Goal: Find specific page/section: Find specific page/section

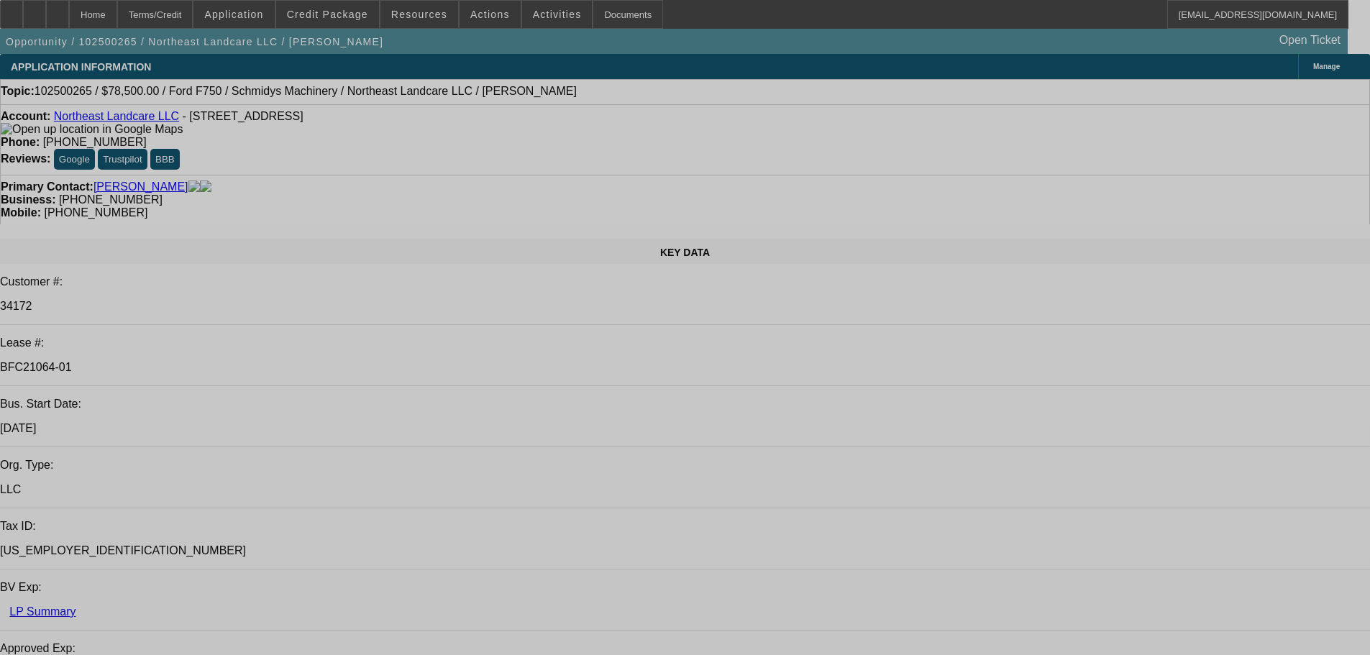
select select "0"
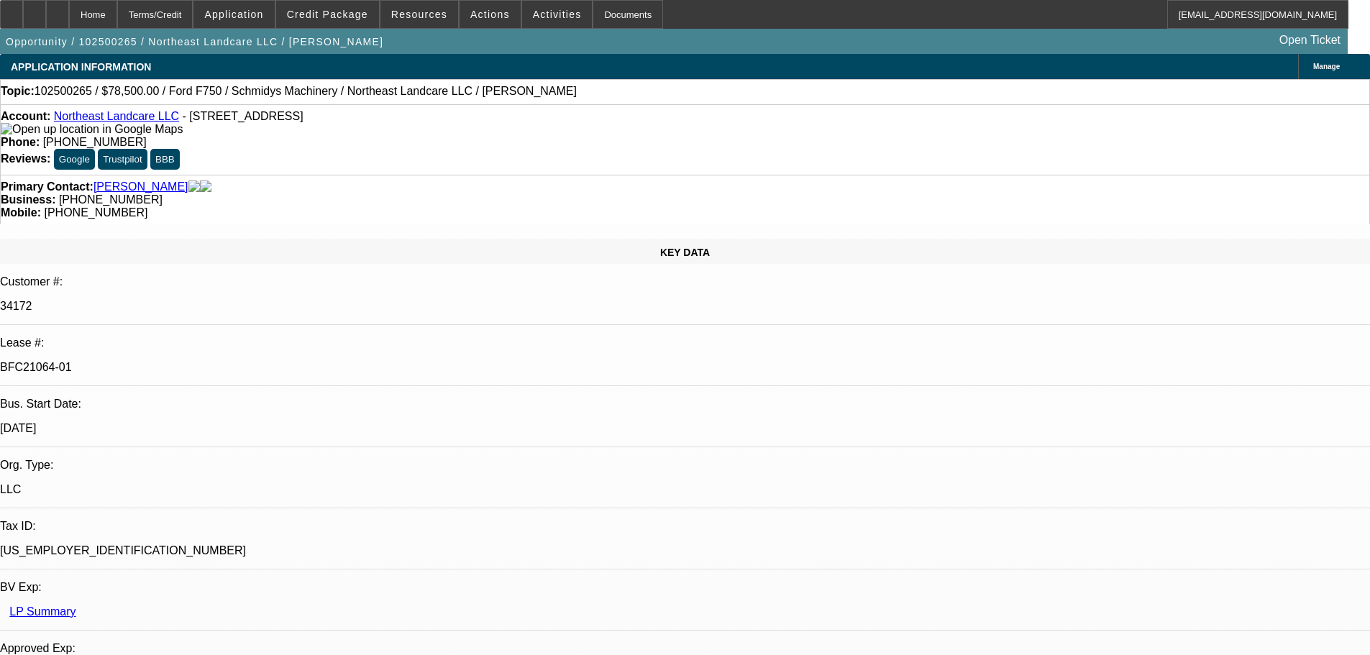
select select "0"
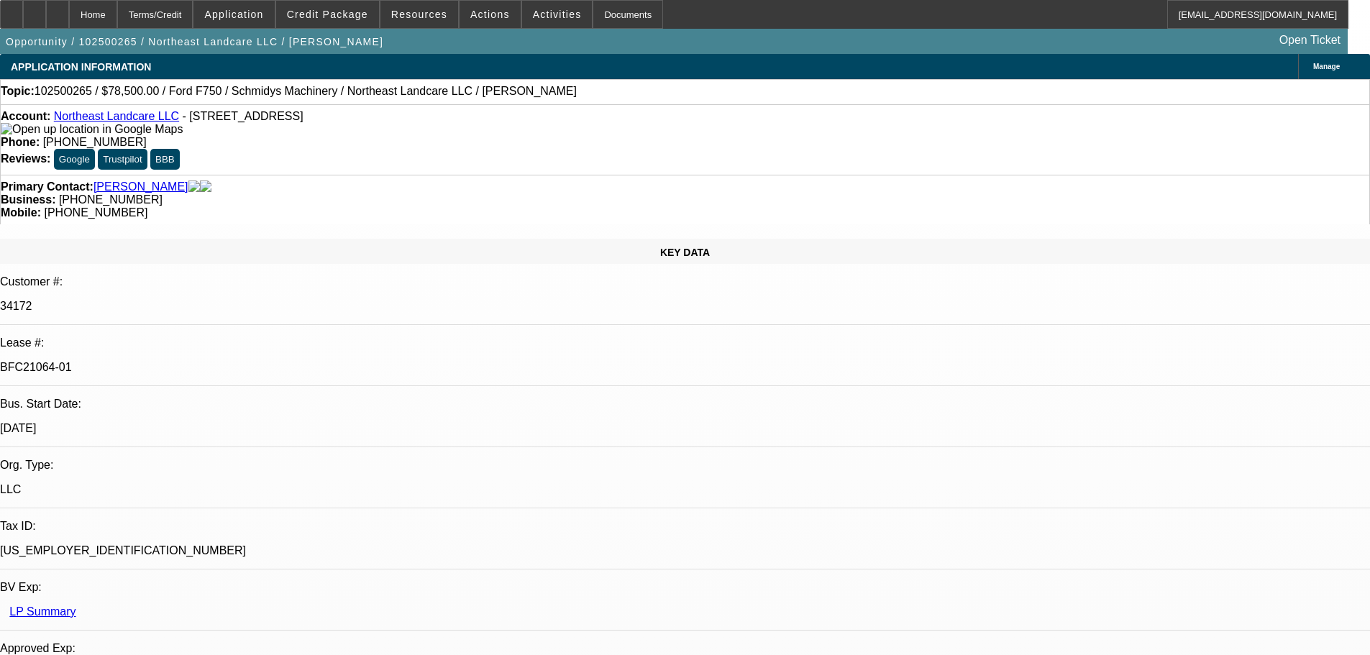
select select "1"
select select "2"
select select "6"
select select "1"
select select "2"
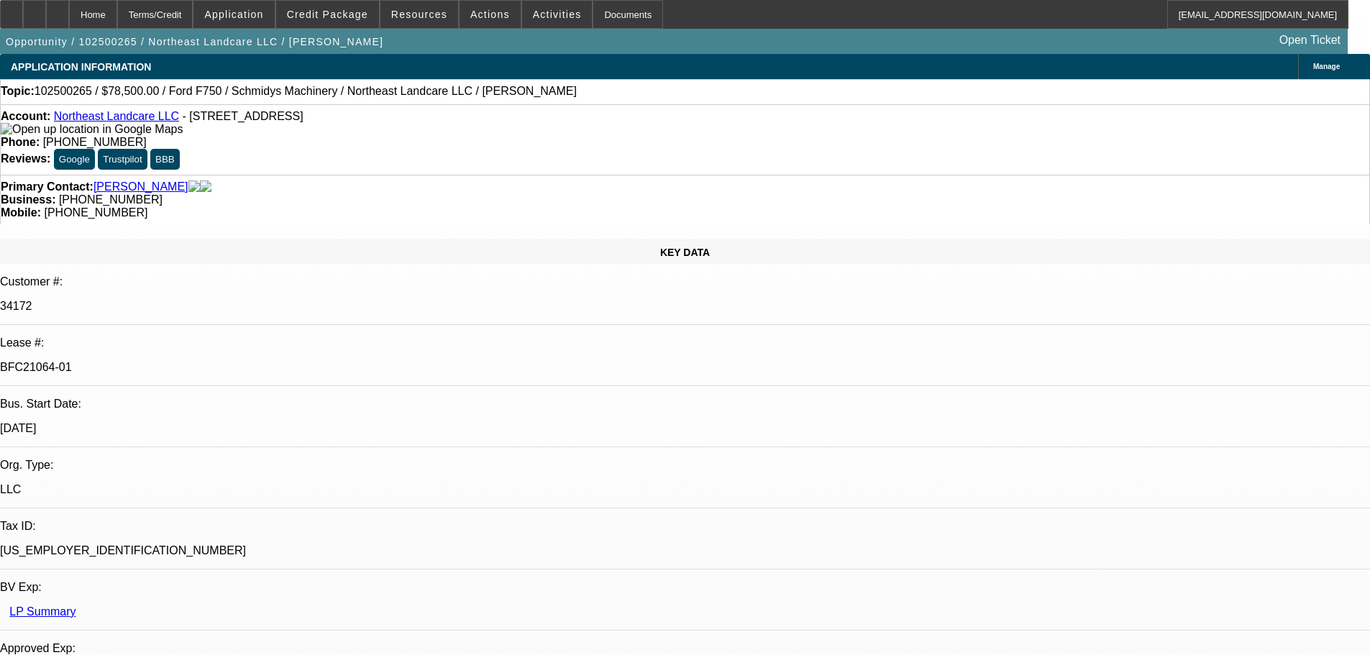
select select "6"
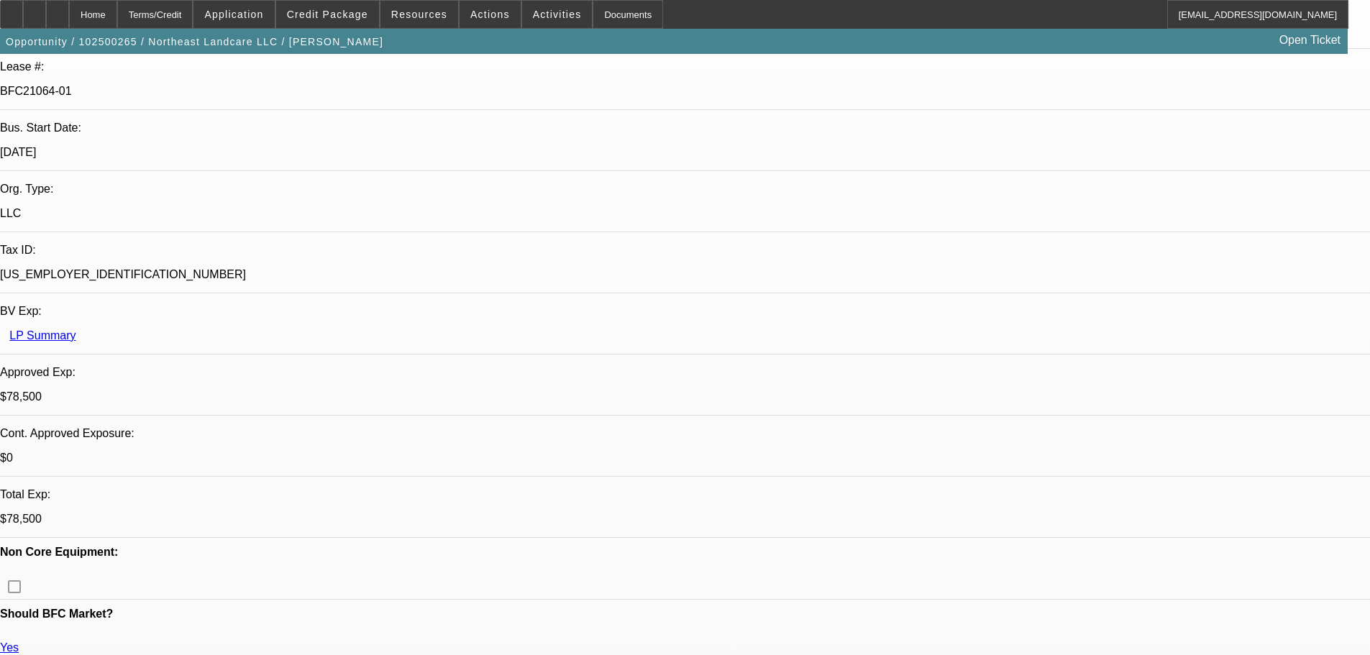
scroll to position [575, 0]
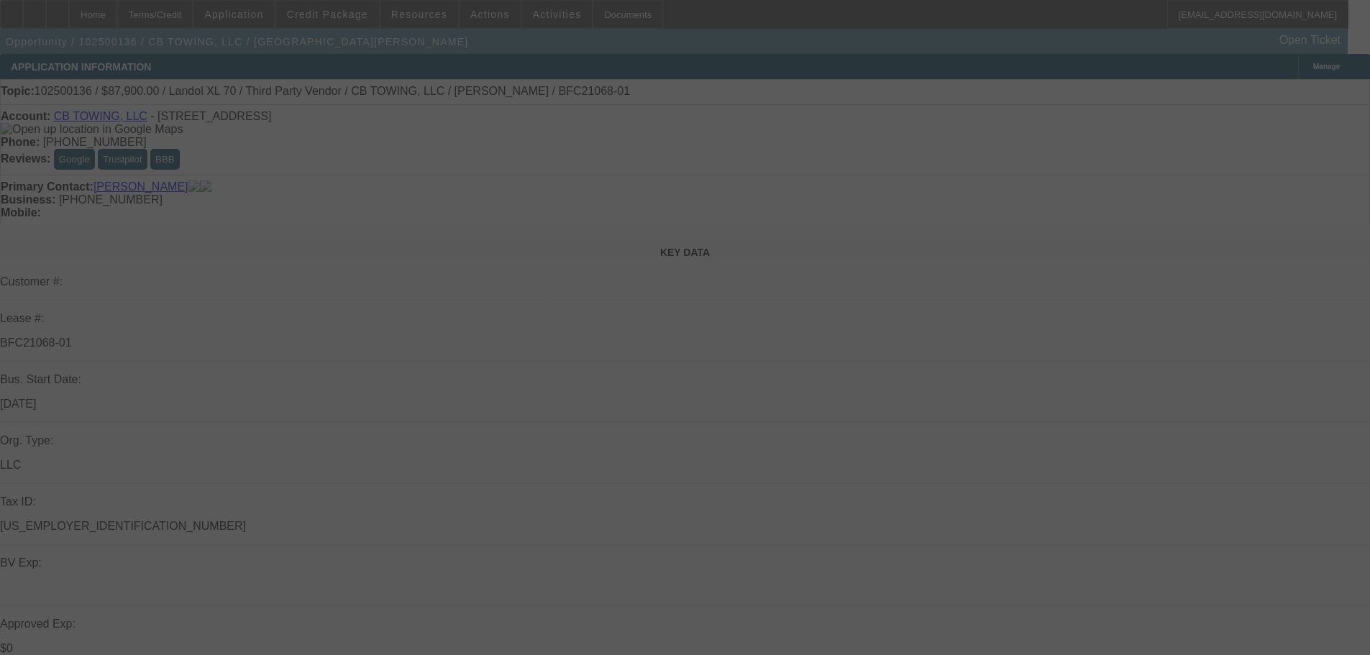
select select "0"
select select "6"
select select "0"
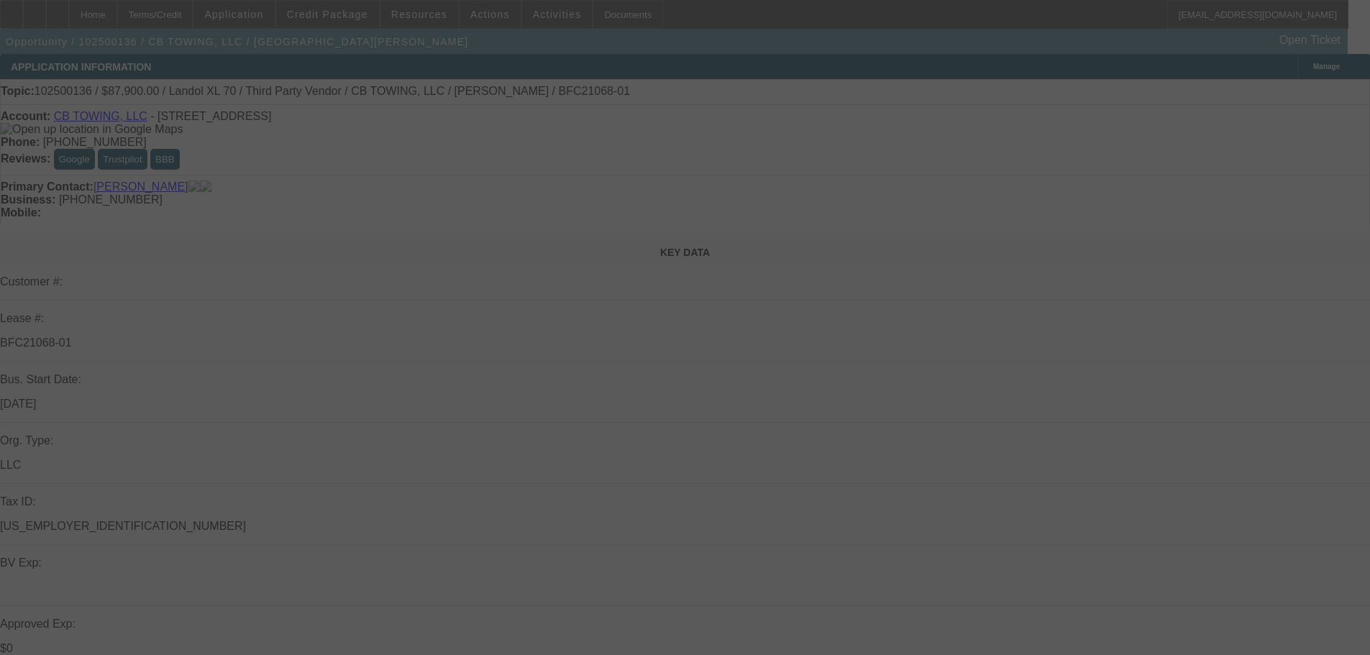
select select "0"
select select "6"
select select "0"
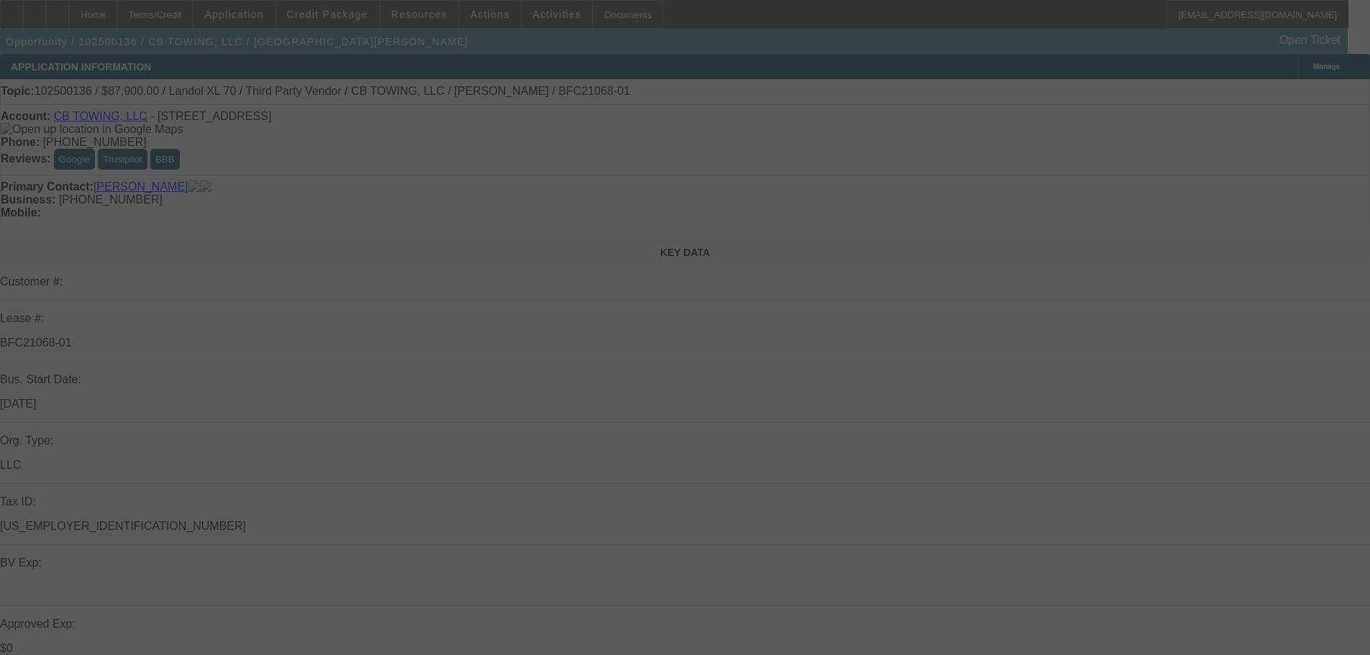
select select "0"
select select "6"
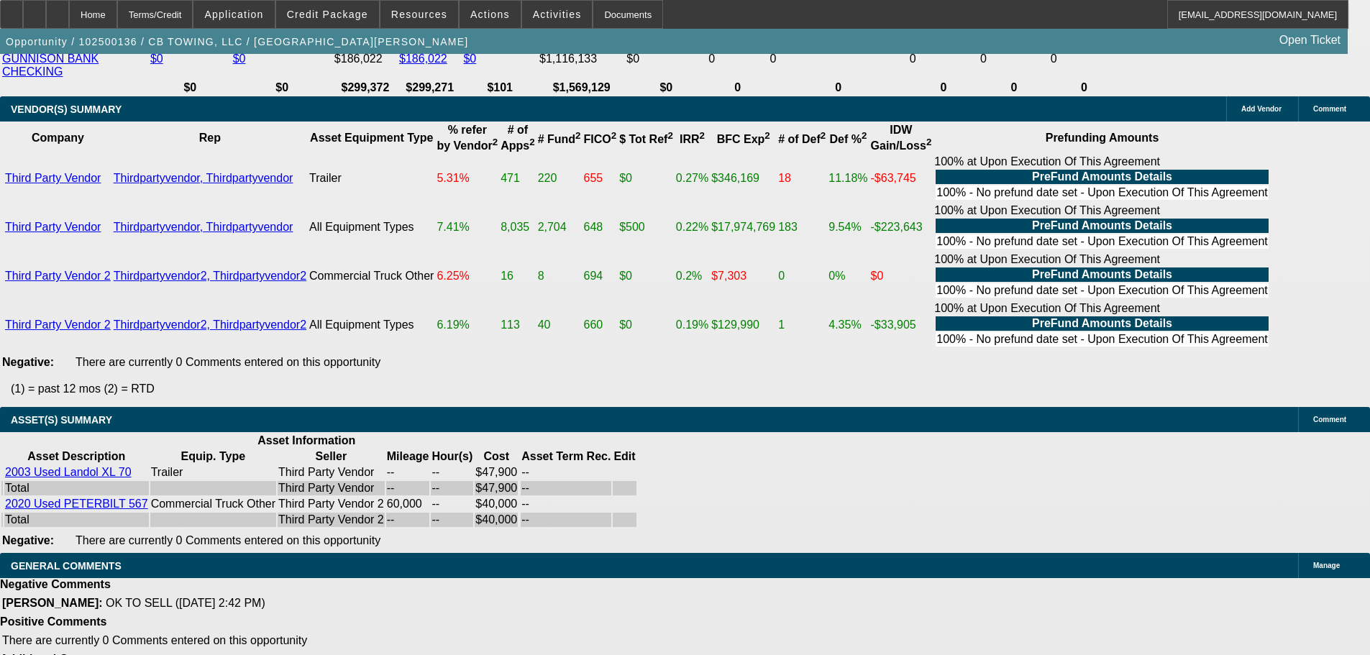
scroll to position [2893, 0]
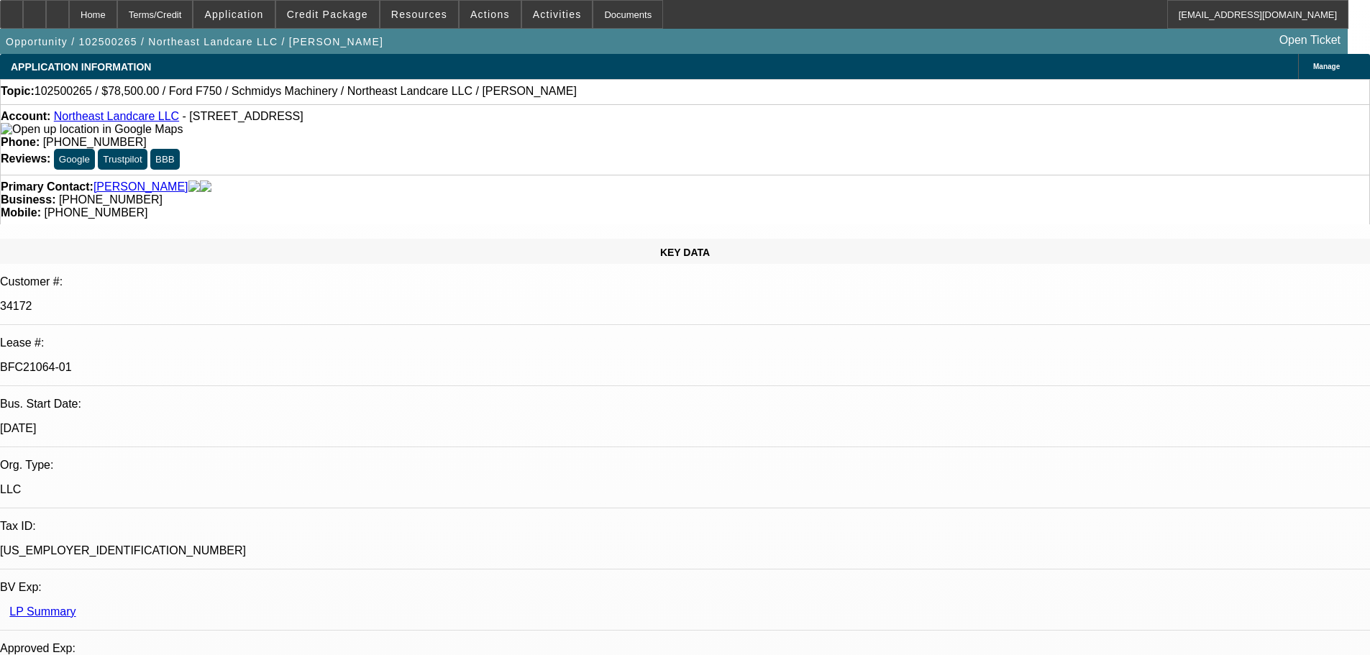
select select "0"
select select "2"
select select "0"
select select "6"
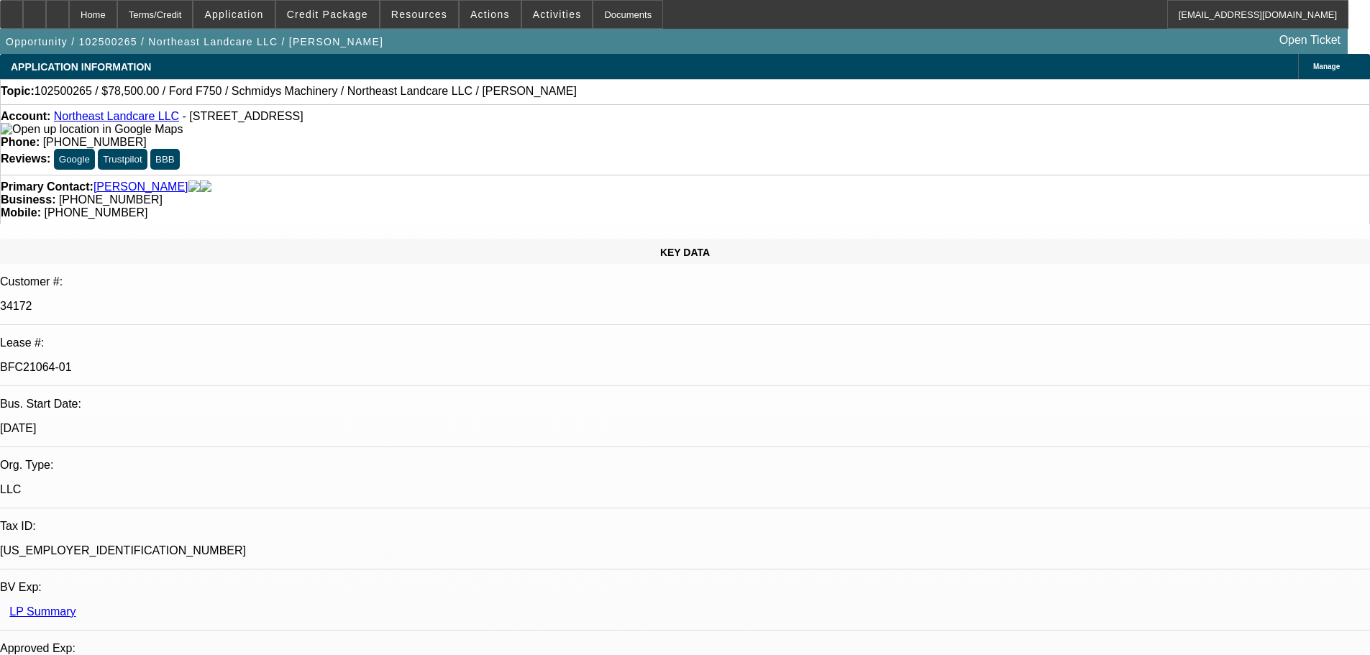
select select "0"
select select "2"
select select "0"
select select "6"
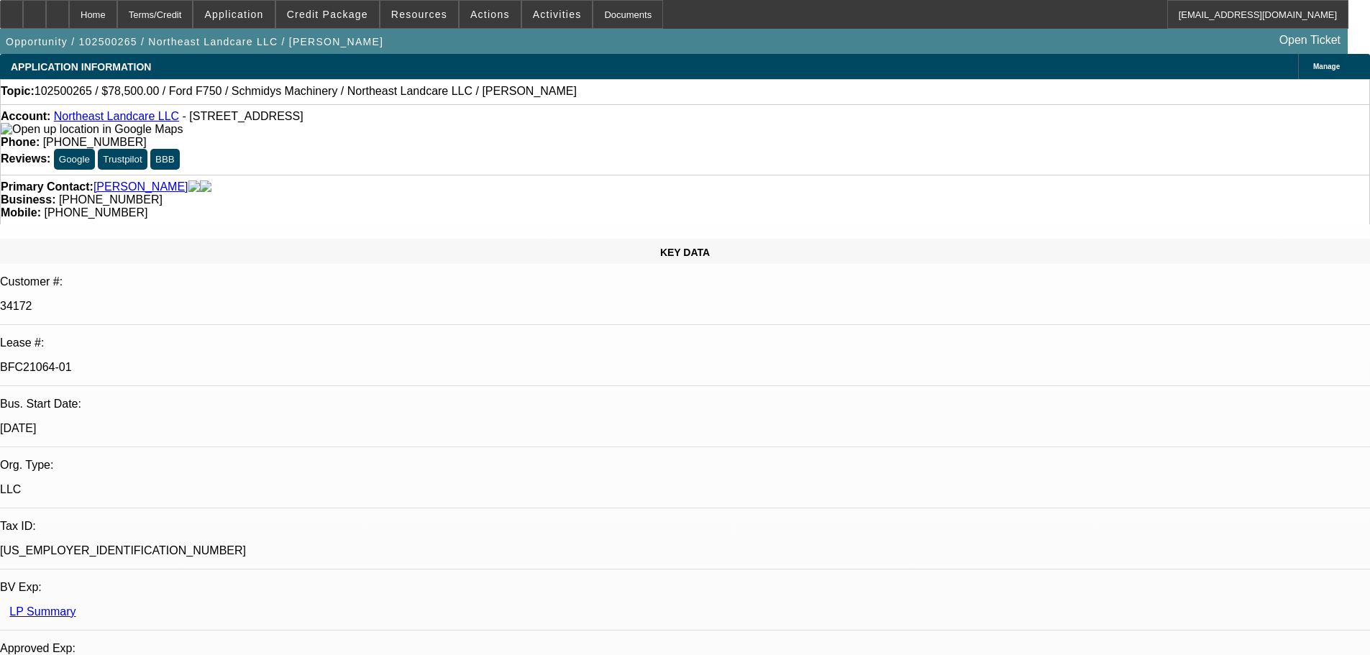
scroll to position [575, 0]
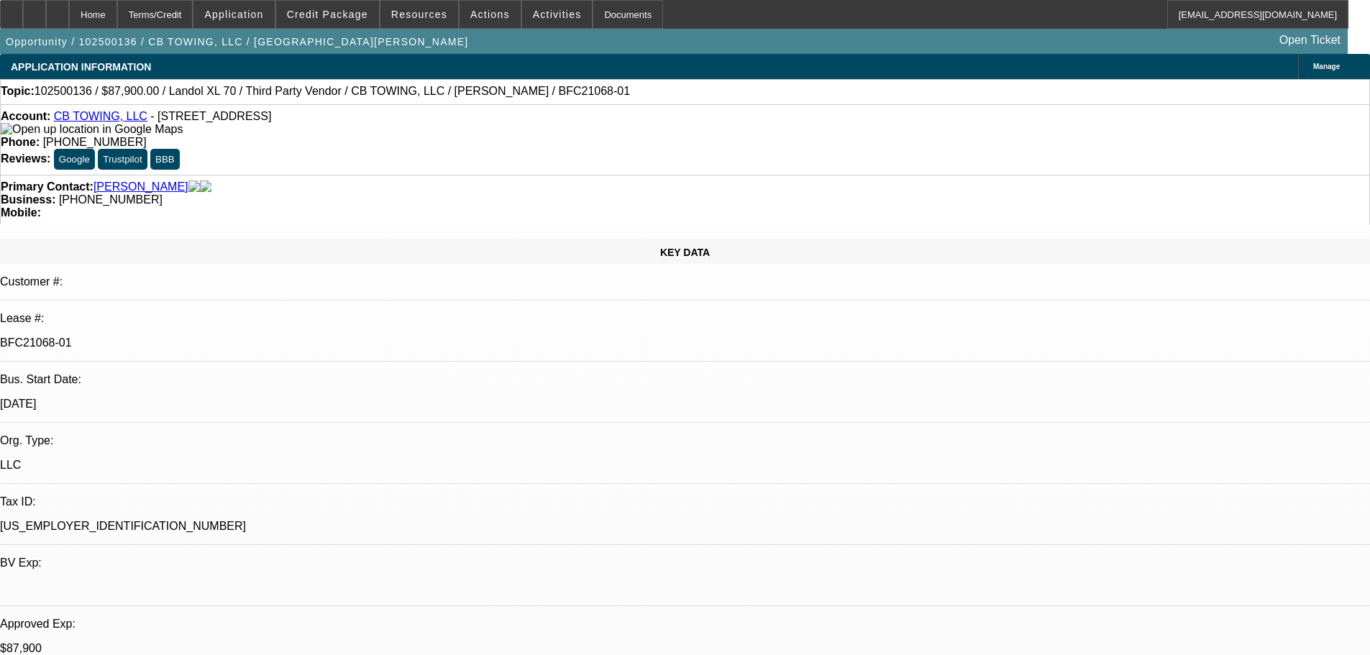
select select "0"
select select "6"
select select "0"
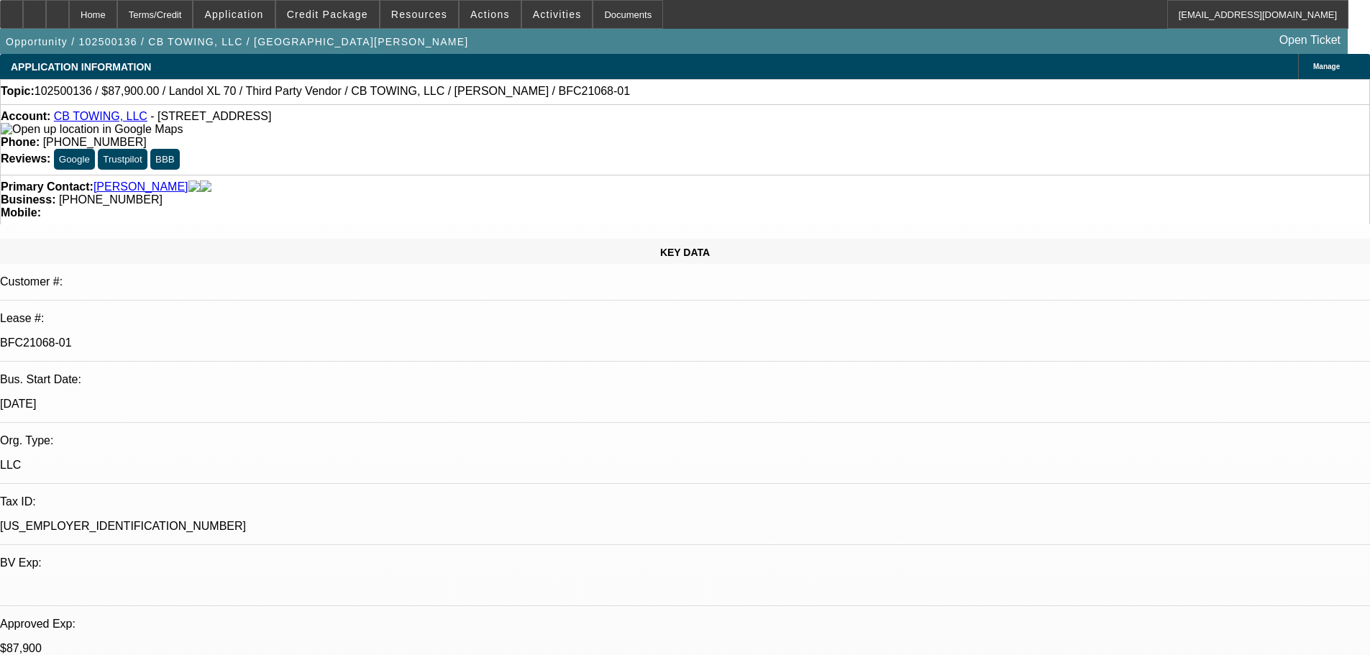
select select "0"
select select "6"
select select "0"
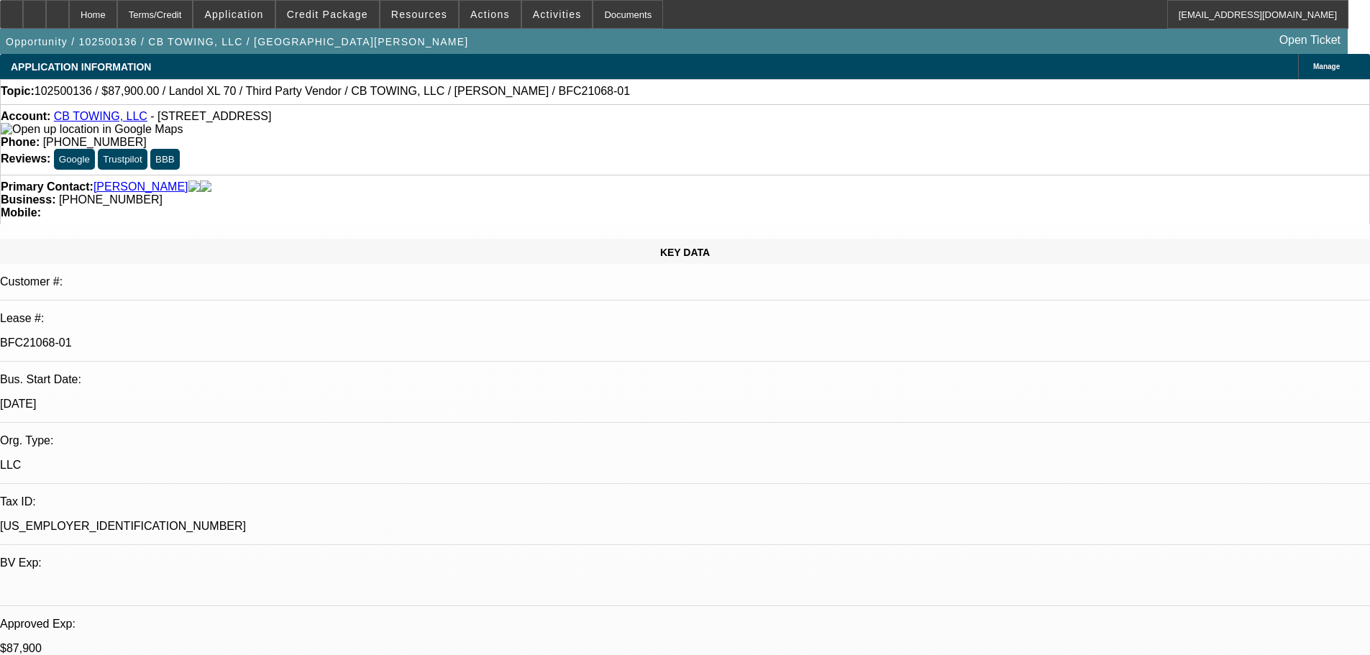
select select "0"
select select "6"
click at [12, 9] on icon at bounding box center [12, 9] width 0 height 0
click at [315, 24] on span at bounding box center [327, 14] width 103 height 35
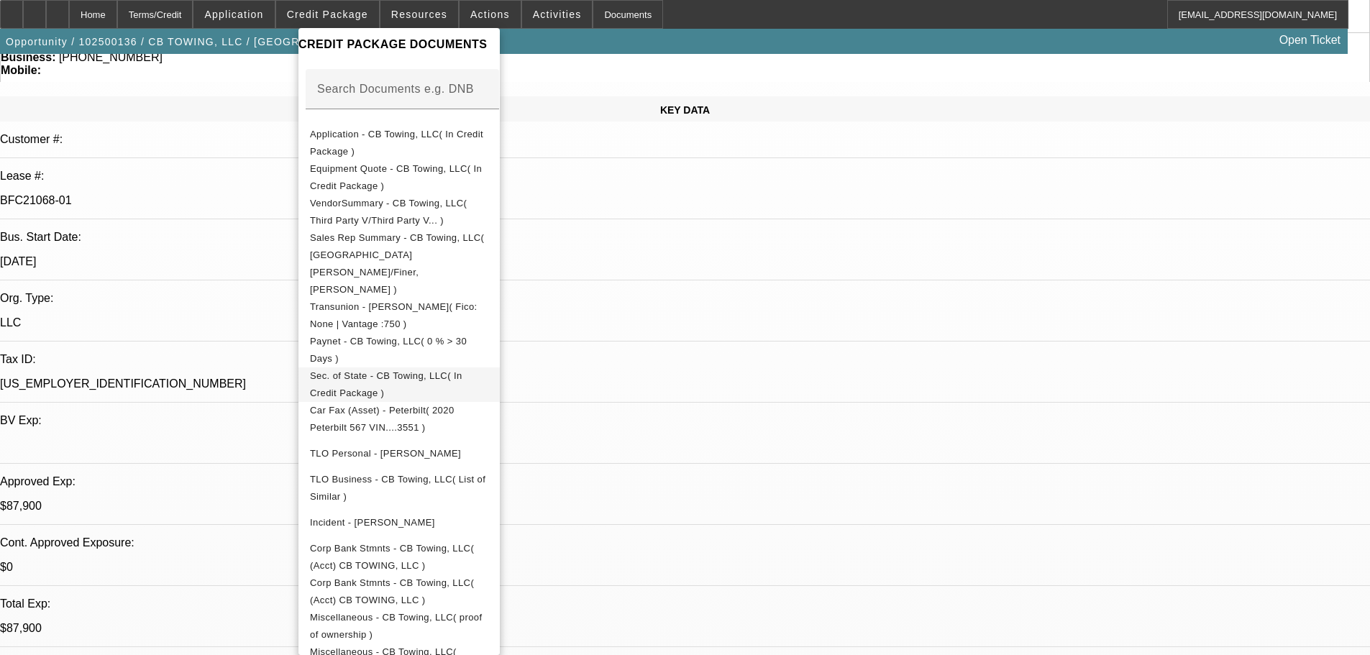
scroll to position [144, 0]
click at [482, 176] on span "Equipment Quote - CB Towing, LLC( In Credit Package )" at bounding box center [396, 177] width 172 height 28
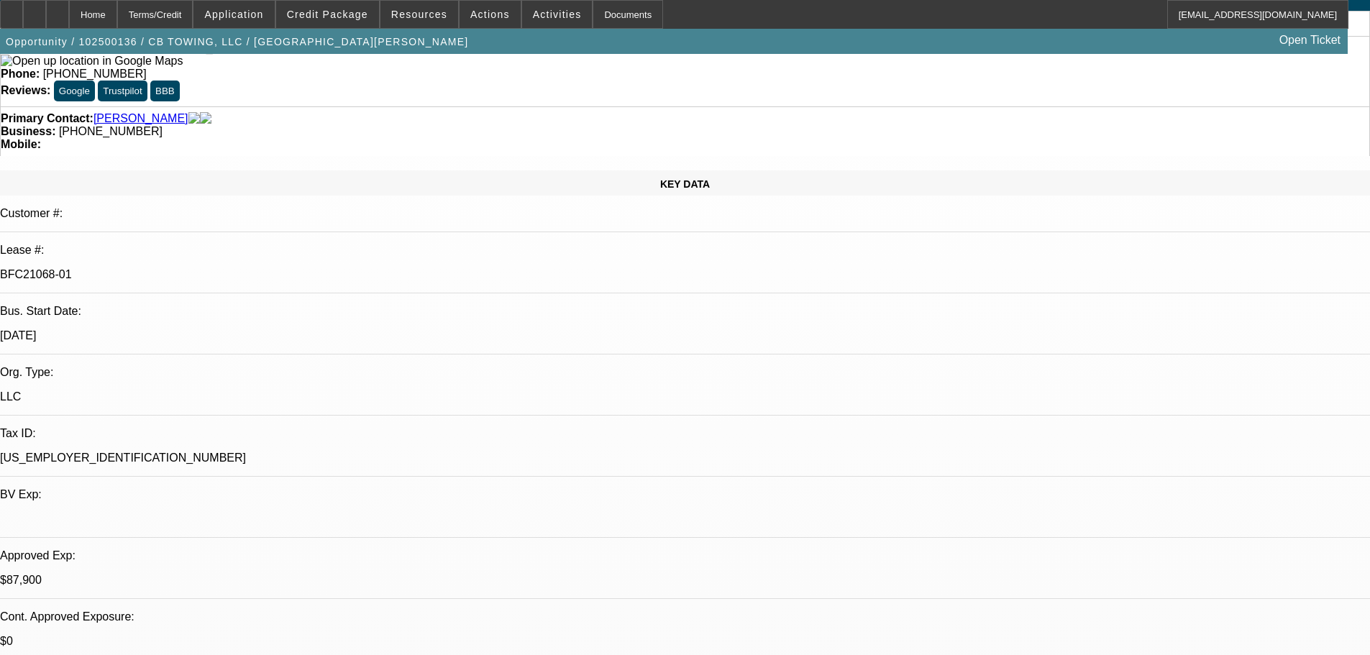
scroll to position [0, 0]
